Goal: Task Accomplishment & Management: Use online tool/utility

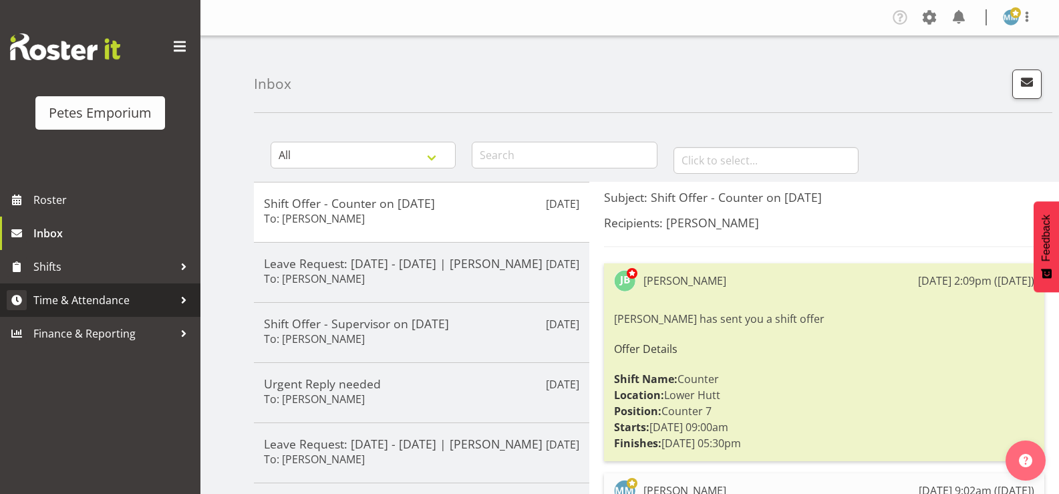
click at [124, 299] on span "Time & Attendance" at bounding box center [103, 300] width 140 height 20
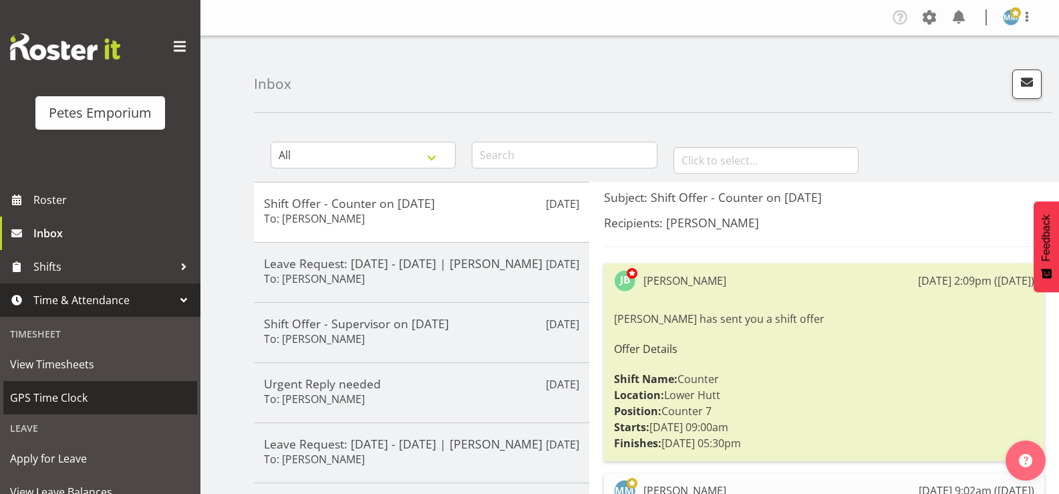
click at [79, 398] on span "GPS Time Clock" at bounding box center [100, 397] width 180 height 20
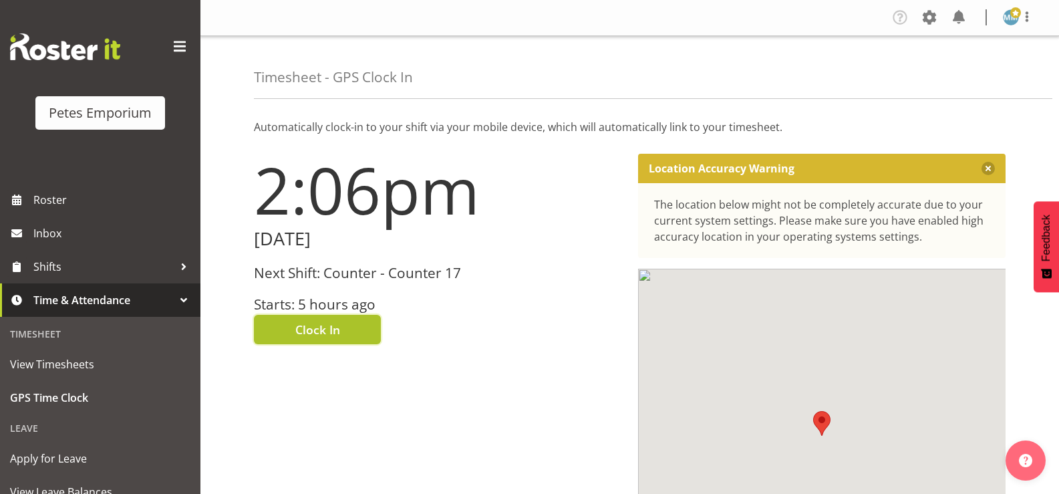
click at [319, 323] on span "Clock In" at bounding box center [317, 329] width 45 height 17
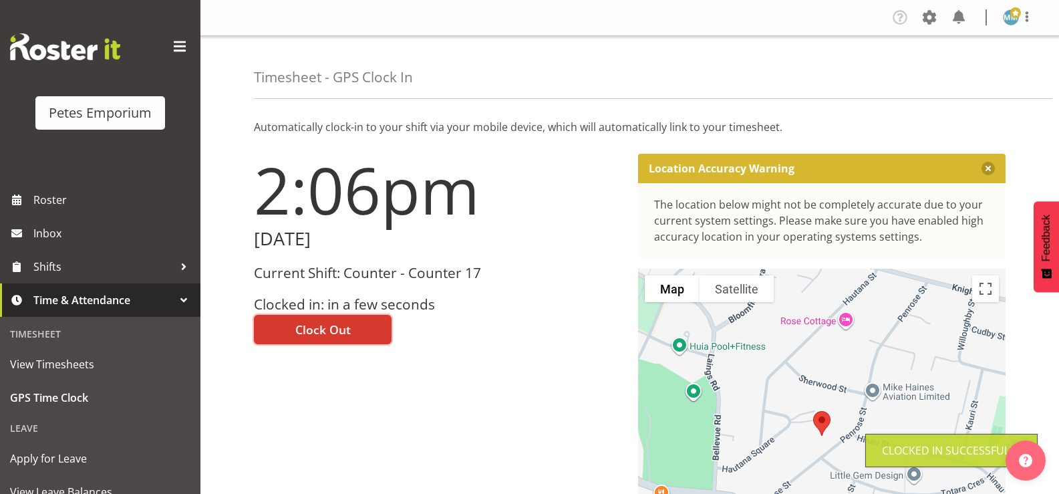
click at [1013, 18] on span at bounding box center [1015, 12] width 11 height 11
click at [951, 74] on link "Log Out" at bounding box center [970, 70] width 128 height 24
